Goal: Information Seeking & Learning: Compare options

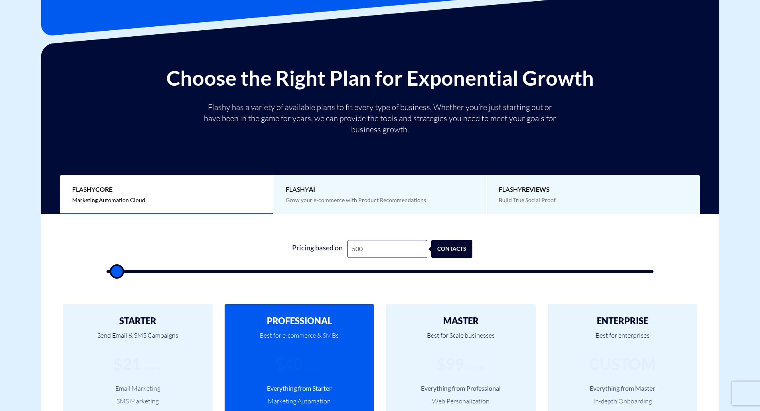
scroll to position [80, 0]
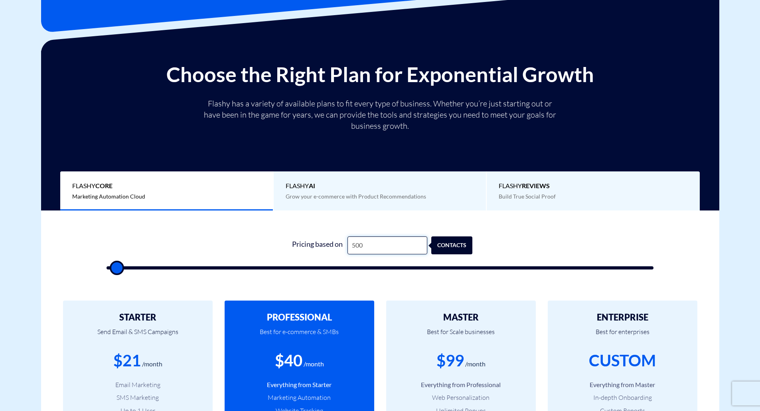
drag, startPoint x: 376, startPoint y: 241, endPoint x: 344, endPoint y: 245, distance: 32.1
click at [344, 245] on div "Pricing based on 500 contacts" at bounding box center [379, 245] width 185 height 18
type input "2"
type input "500"
type input "25"
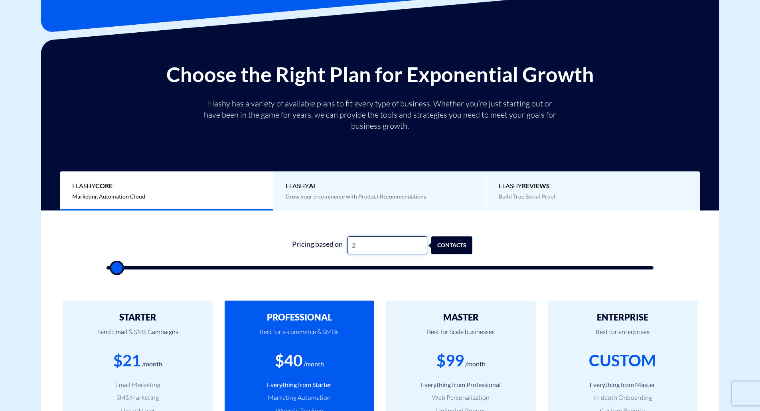
type input "500"
type input "250"
type input "500"
type input "2,500"
type input "2500"
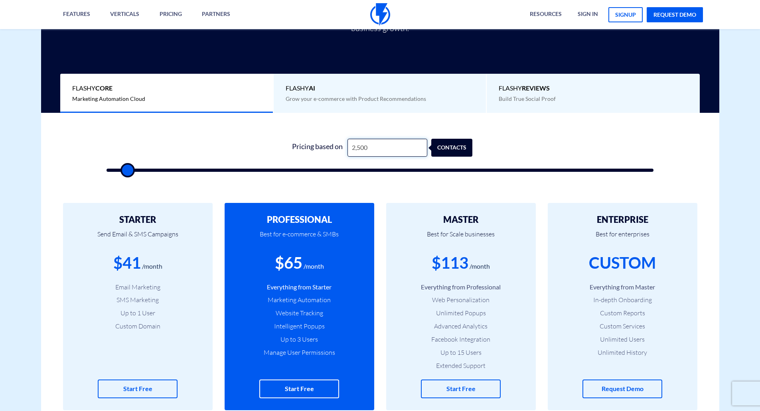
scroll to position [159, 0]
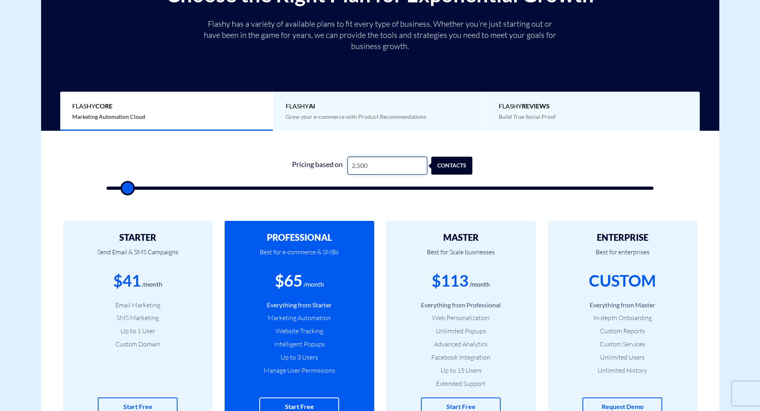
type input "2,500"
